Goal: Find specific page/section: Find specific page/section

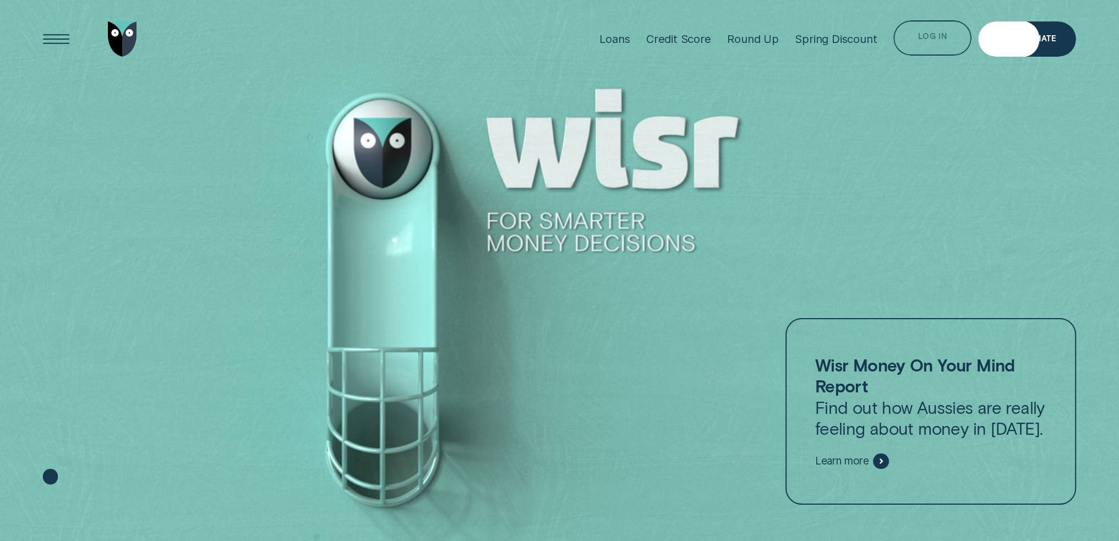
click at [950, 38] on div "Log in" at bounding box center [932, 37] width 78 height 35
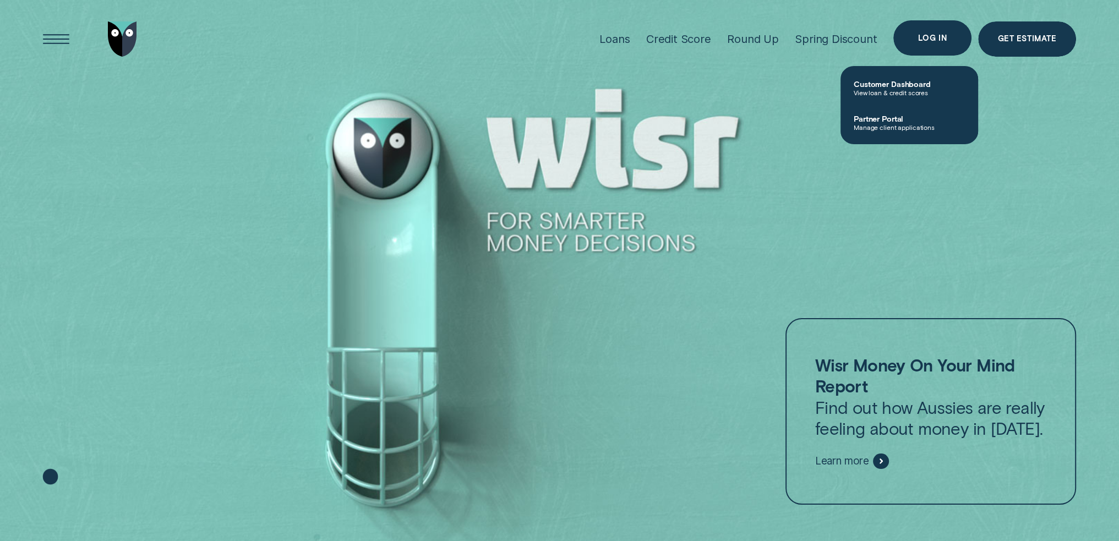
click at [920, 39] on div "Log in" at bounding box center [932, 38] width 29 height 7
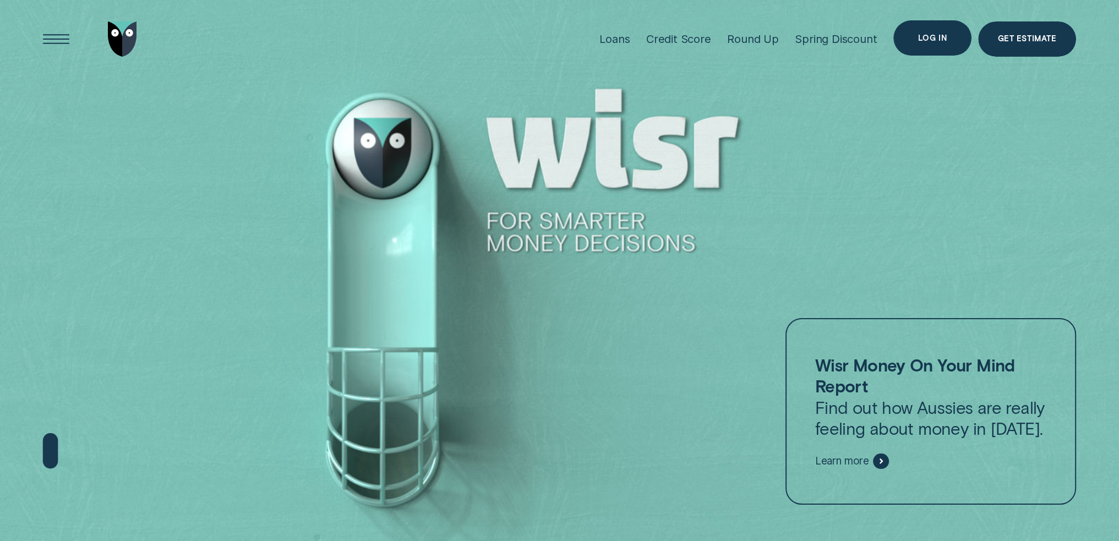
click at [945, 35] on div "Log in" at bounding box center [932, 38] width 29 height 7
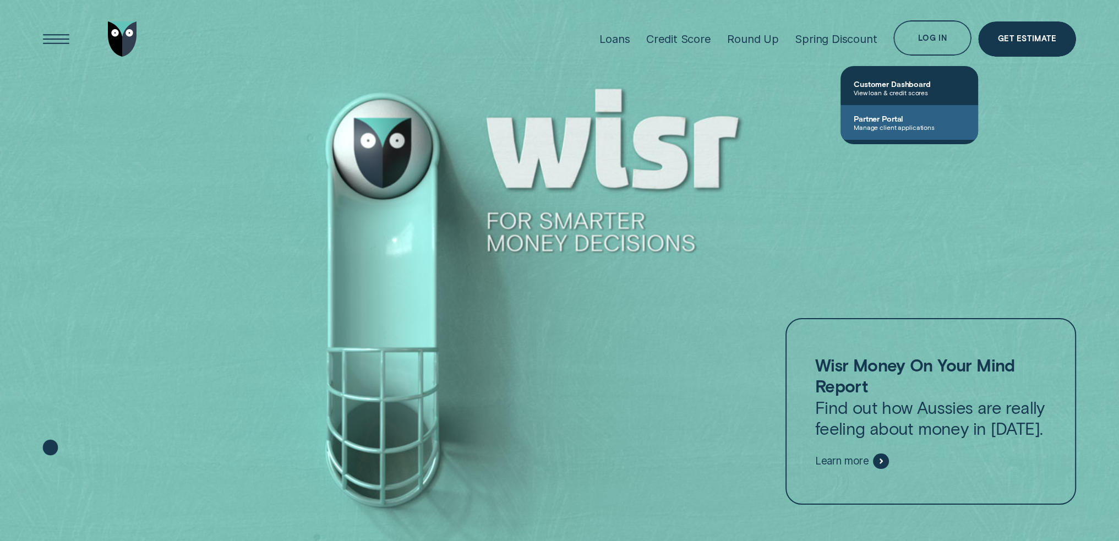
click at [920, 118] on span "Partner Portal" at bounding box center [908, 118] width 111 height 9
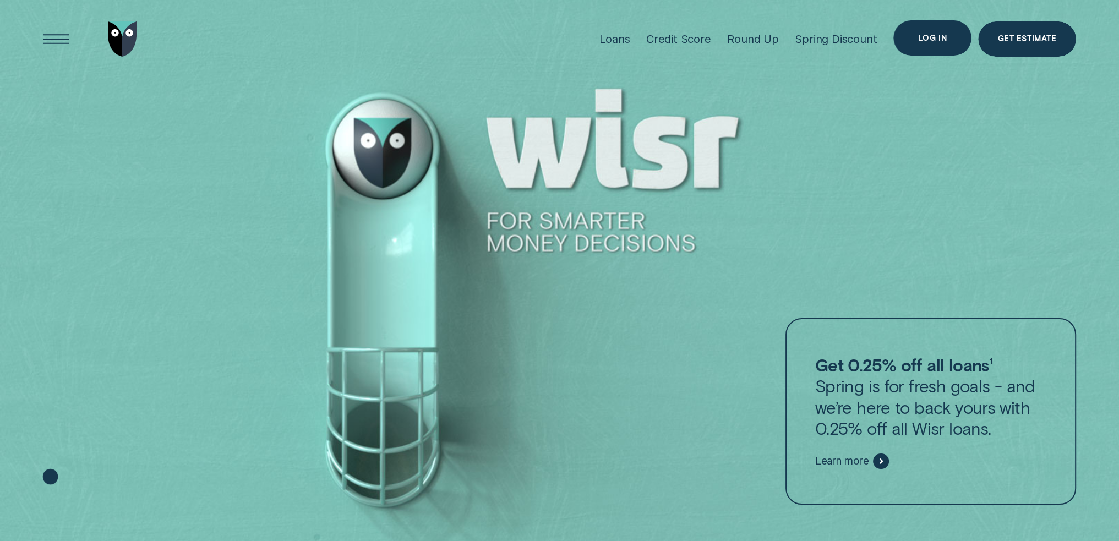
click at [930, 46] on div "Log in" at bounding box center [932, 37] width 78 height 35
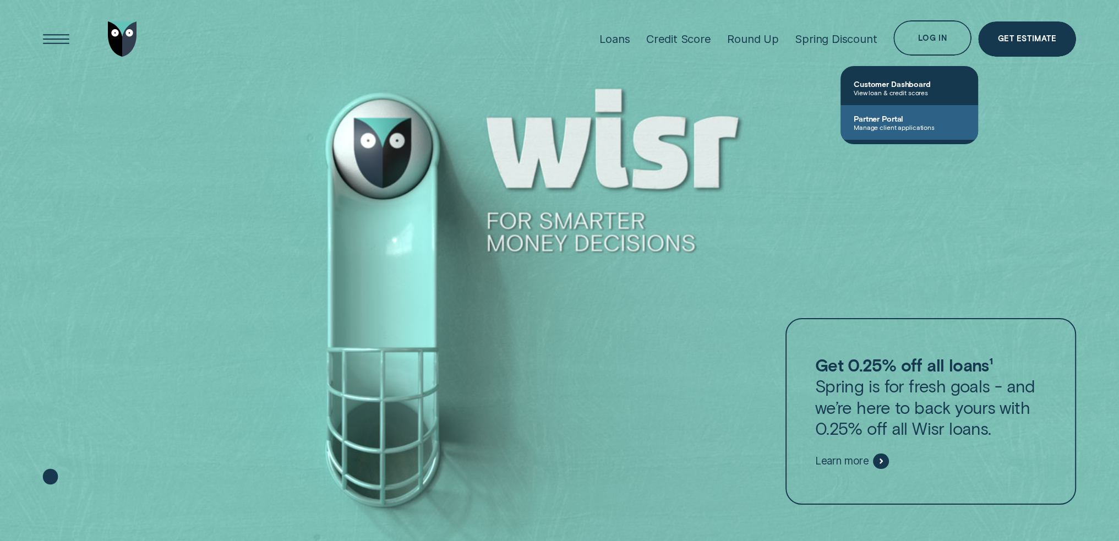
click at [923, 108] on link "Partner Portal Manage client applications" at bounding box center [909, 122] width 138 height 35
